Goal: Check status: Check status

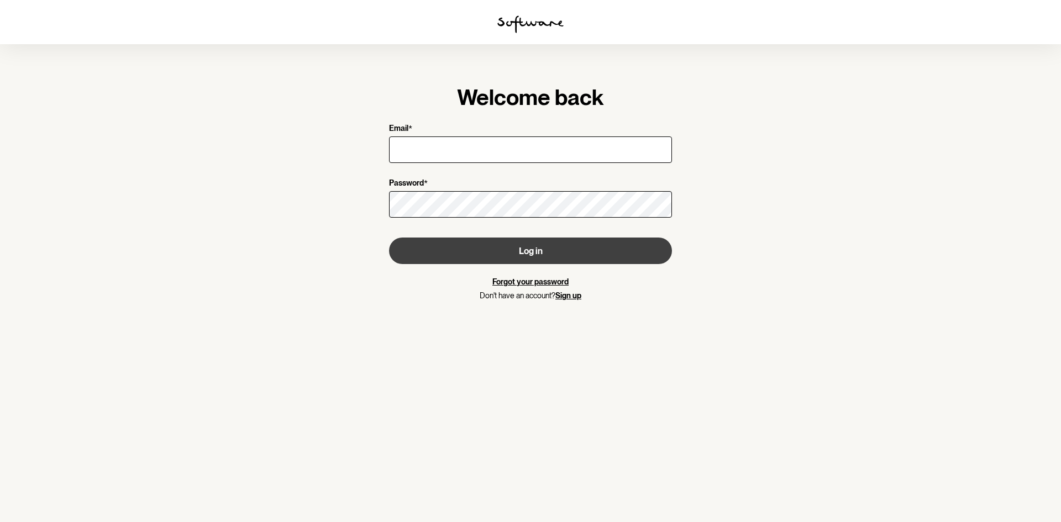
type input "[EMAIL_ADDRESS][DOMAIN_NAME]"
click at [503, 241] on button "Log in" at bounding box center [530, 251] width 283 height 27
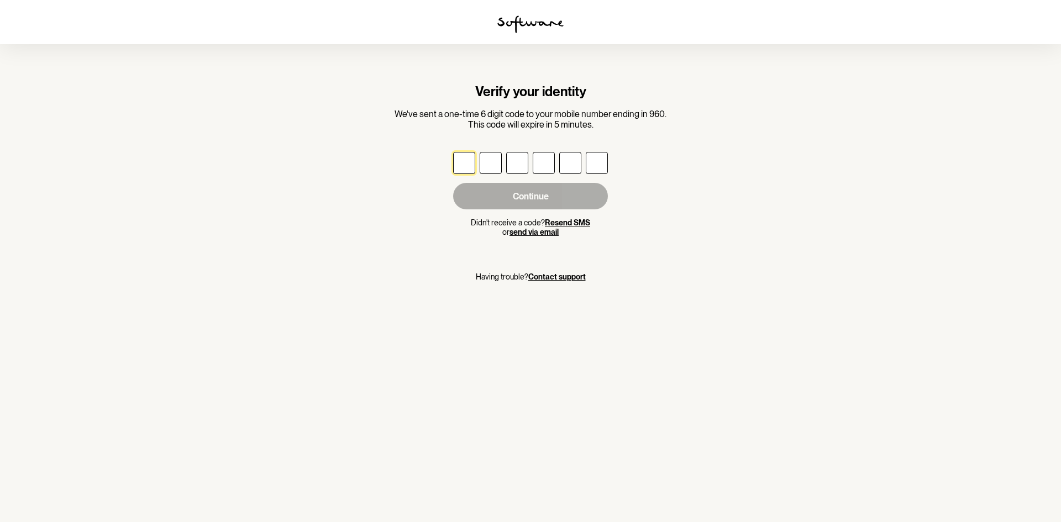
type input "8"
type input "1"
type input "0"
type input "6"
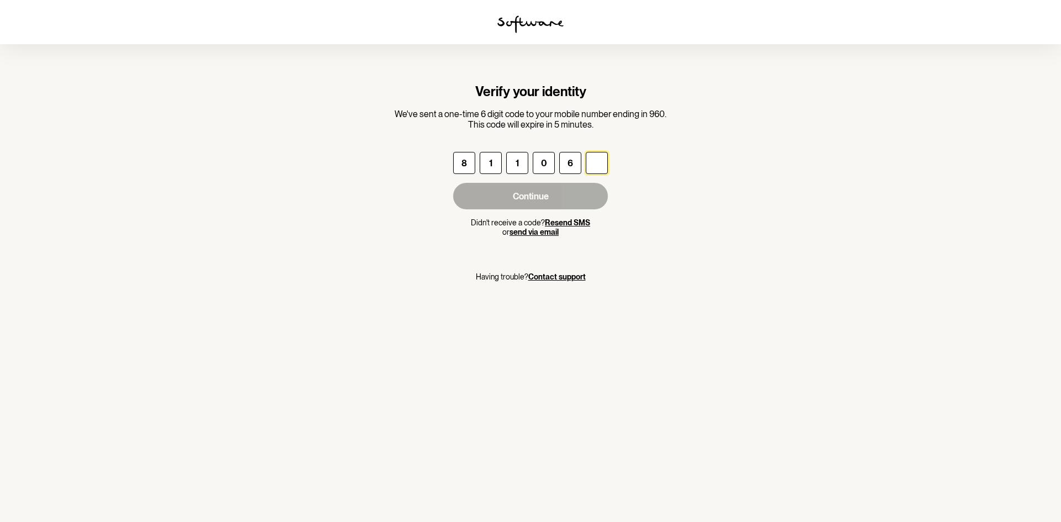
type input "0"
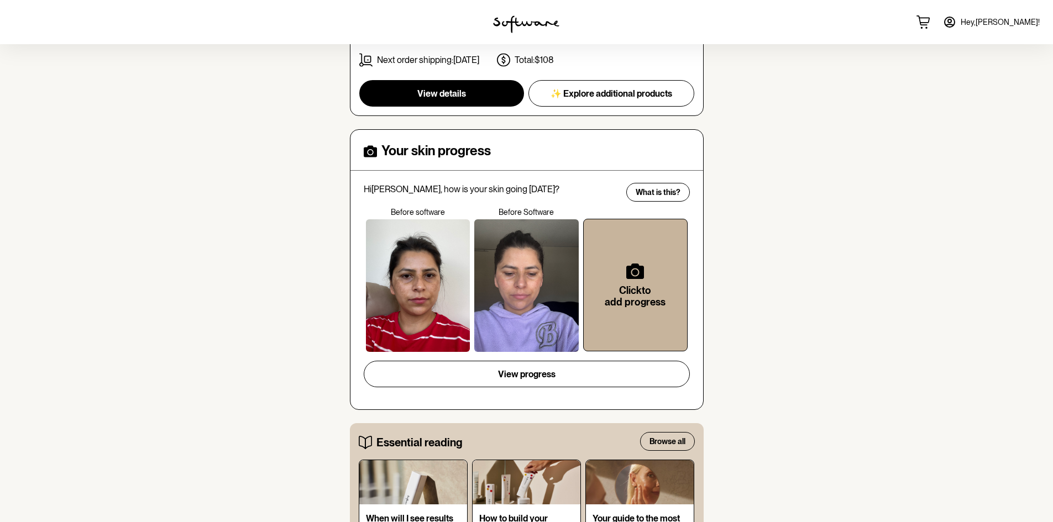
scroll to position [332, 0]
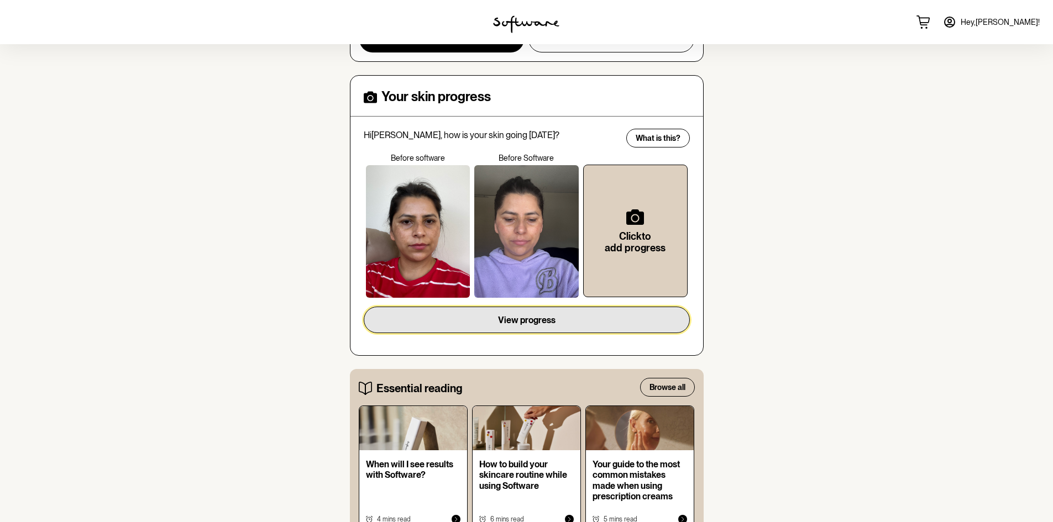
click at [528, 323] on span "View progress" at bounding box center [526, 320] width 57 height 10
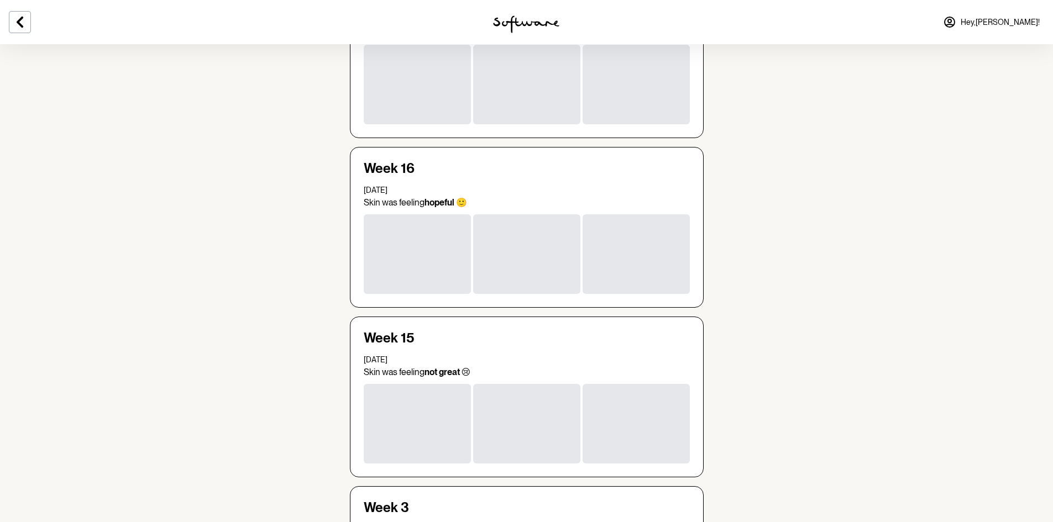
scroll to position [1326, 0]
